Goal: Information Seeking & Learning: Learn about a topic

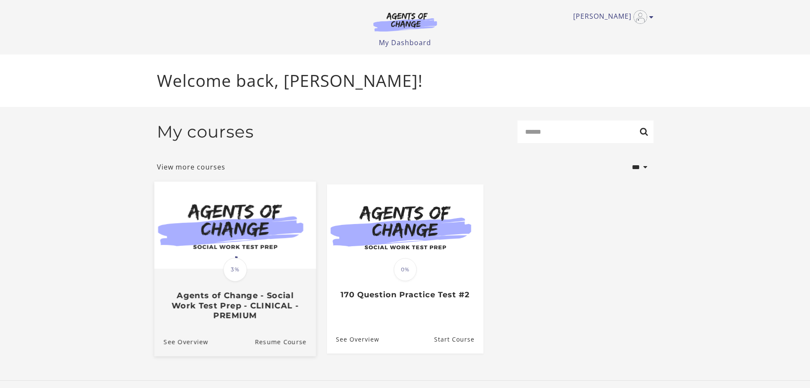
click at [229, 239] on img at bounding box center [235, 224] width 162 height 87
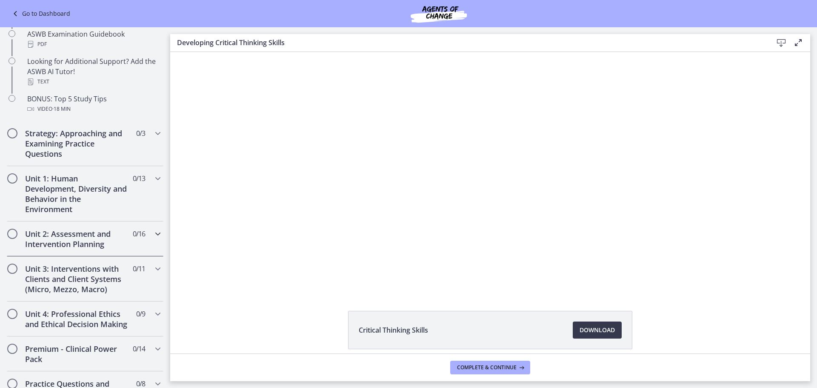
scroll to position [383, 0]
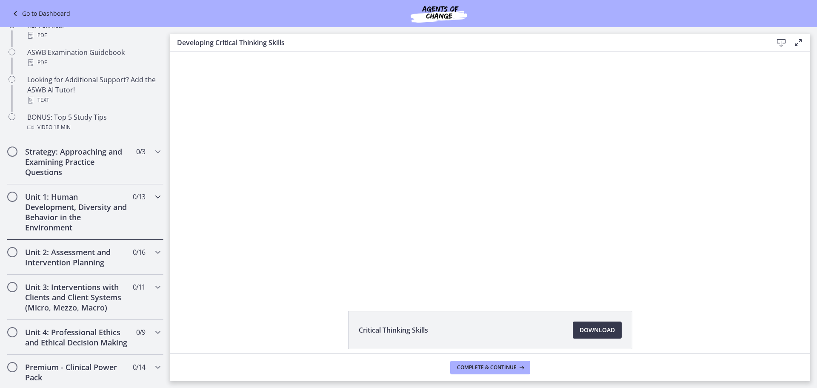
click at [74, 208] on h2 "Unit 1: Human Development, Diversity and Behavior in the Environment" at bounding box center [77, 211] width 104 height 41
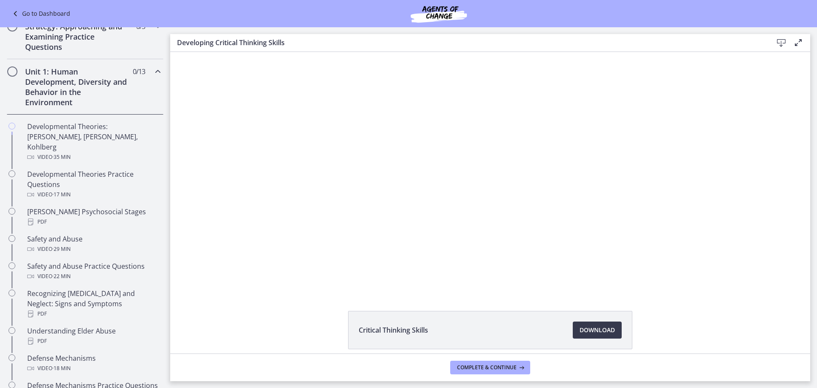
scroll to position [170, 0]
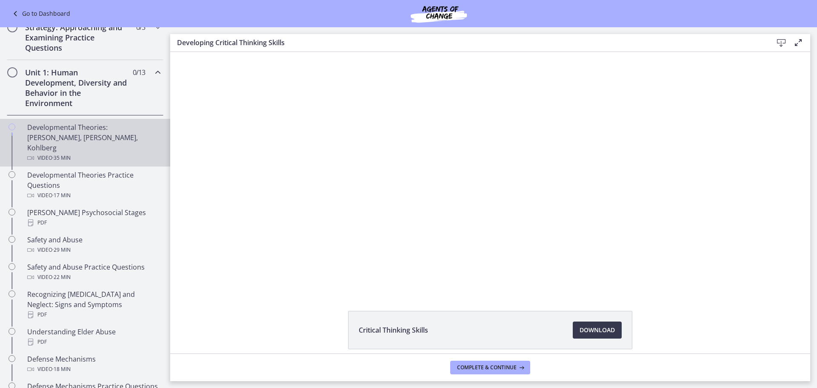
click at [77, 137] on div "Developmental Theories: [PERSON_NAME], [PERSON_NAME], Kohlberg Video · 35 min" at bounding box center [93, 142] width 133 height 41
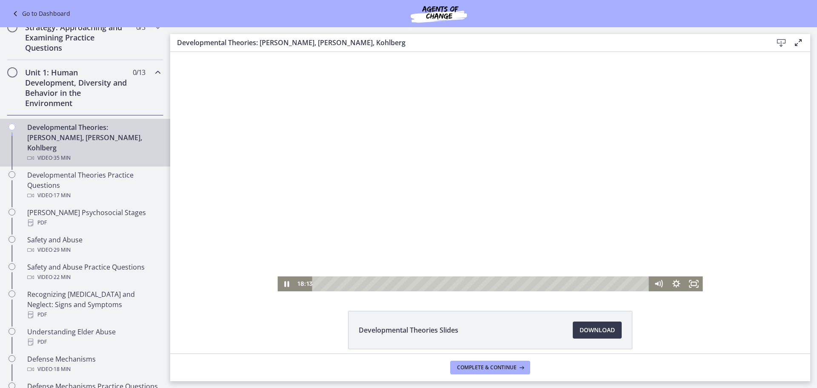
click at [293, 223] on div at bounding box center [489, 171] width 425 height 239
click at [281, 283] on icon "Play Video" at bounding box center [287, 283] width 18 height 15
click at [394, 195] on div at bounding box center [489, 171] width 425 height 239
click at [280, 282] on icon "Play Video" at bounding box center [287, 283] width 18 height 15
click at [485, 202] on div at bounding box center [489, 171] width 425 height 239
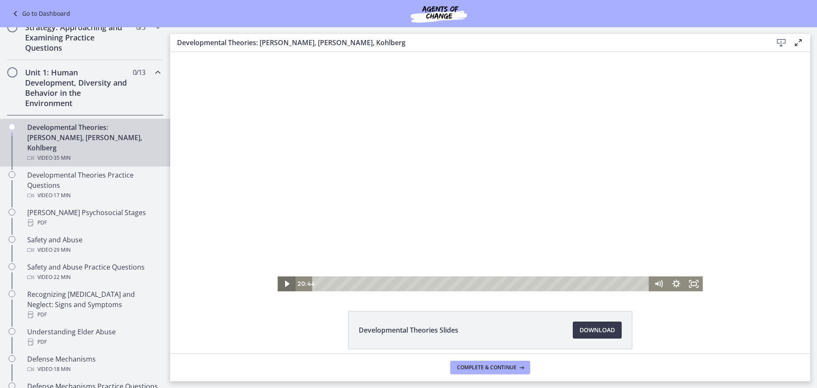
click at [285, 282] on icon "Play Video" at bounding box center [287, 283] width 5 height 6
click at [487, 191] on div at bounding box center [489, 171] width 425 height 239
click at [285, 283] on icon "Play Video" at bounding box center [288, 283] width 6 height 7
click at [342, 231] on div at bounding box center [489, 171] width 425 height 239
click at [322, 234] on div at bounding box center [489, 171] width 425 height 239
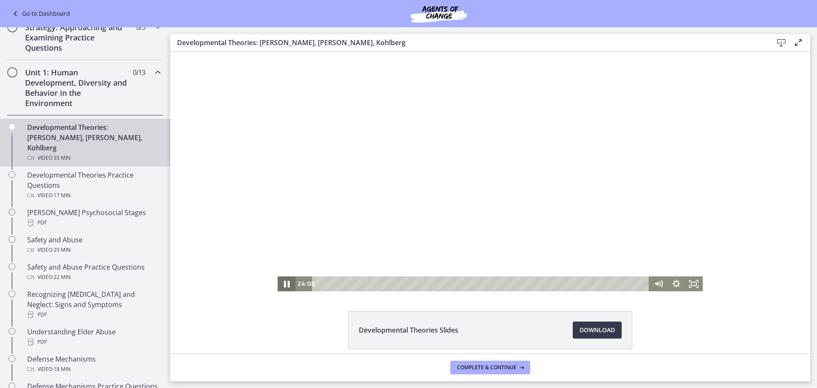
click at [283, 281] on icon "Pause" at bounding box center [286, 283] width 21 height 18
click at [355, 271] on div at bounding box center [489, 171] width 425 height 239
click at [300, 264] on div at bounding box center [489, 171] width 425 height 239
click at [285, 286] on icon "Play Video" at bounding box center [287, 283] width 18 height 15
click at [328, 222] on div at bounding box center [489, 171] width 425 height 239
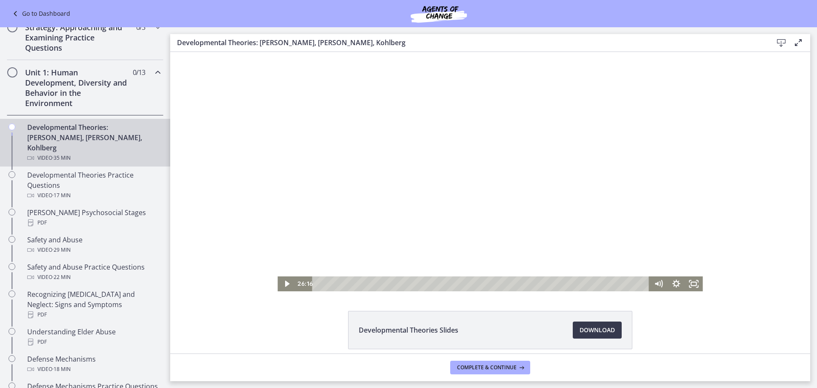
click at [339, 228] on div at bounding box center [489, 171] width 425 height 239
click at [284, 282] on icon "Pause" at bounding box center [287, 283] width 6 height 7
click at [285, 282] on icon "Play Video" at bounding box center [287, 283] width 5 height 6
click at [369, 212] on div at bounding box center [489, 171] width 425 height 239
click at [371, 210] on div at bounding box center [489, 171] width 425 height 239
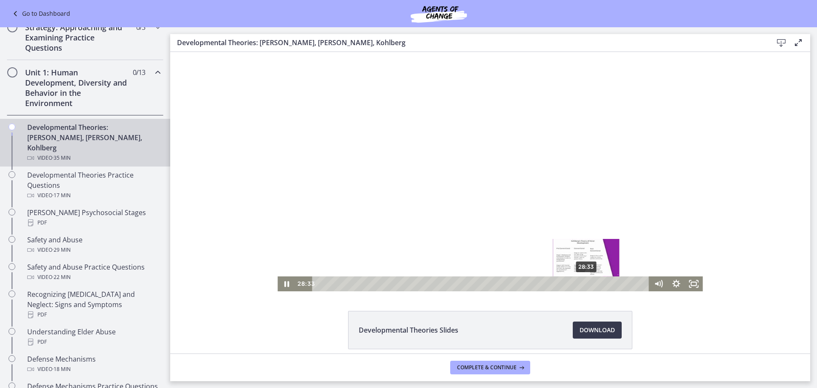
click at [583, 284] on div "28:33" at bounding box center [482, 283] width 326 height 15
click at [375, 197] on div at bounding box center [489, 171] width 425 height 239
click at [387, 178] on div at bounding box center [489, 171] width 425 height 239
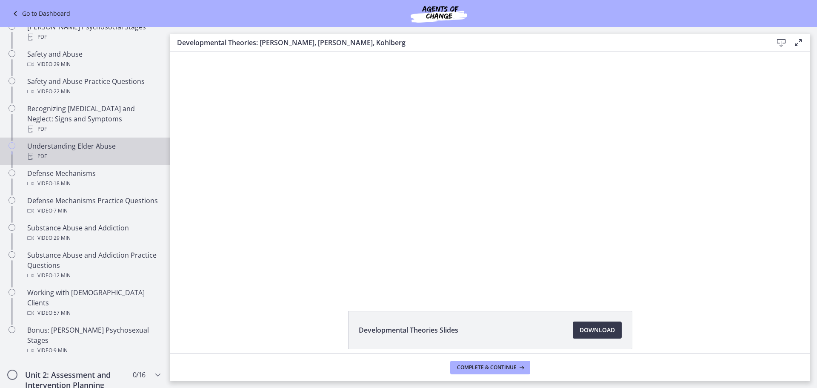
scroll to position [340, 0]
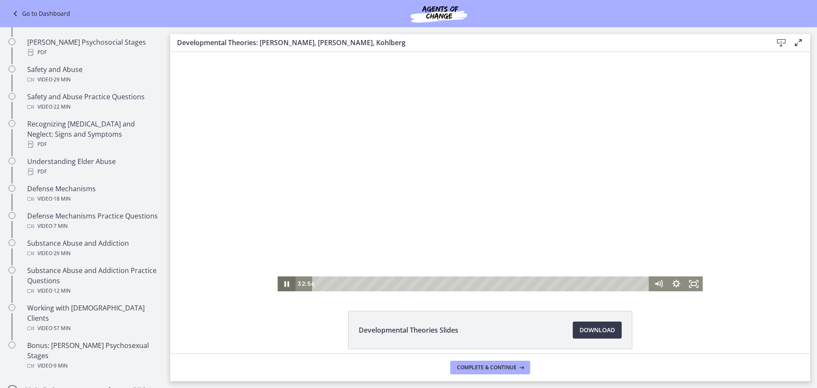
click at [284, 286] on icon "Pause" at bounding box center [286, 284] width 5 height 6
